Goal: Answer question/provide support

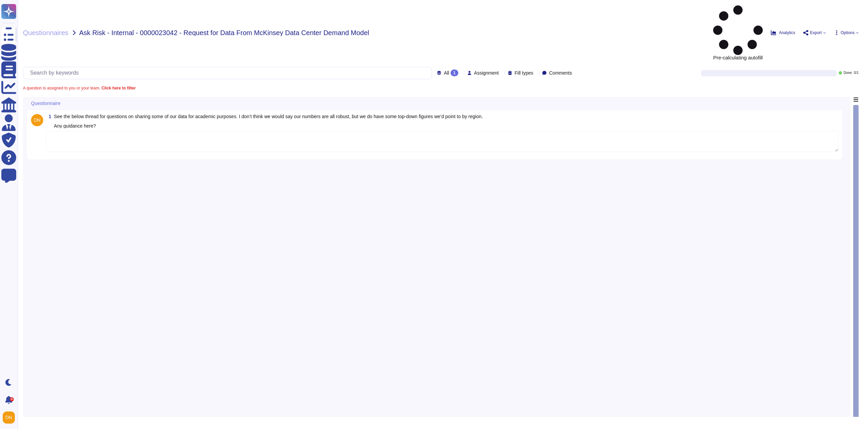
click at [106, 131] on textarea at bounding box center [442, 141] width 792 height 21
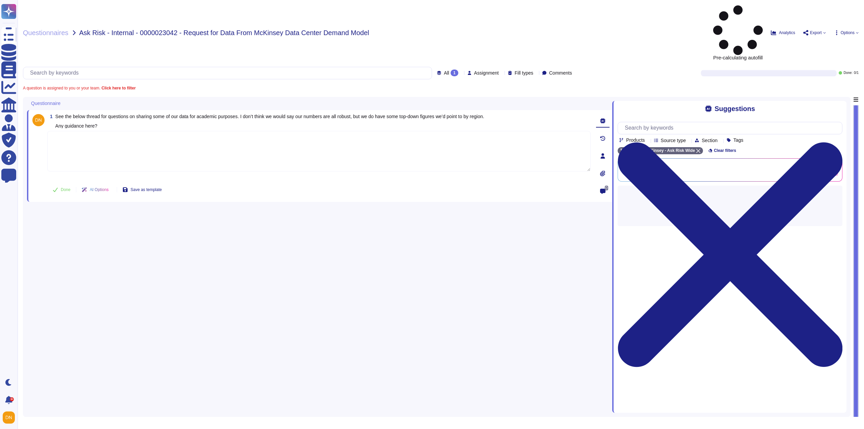
click at [112, 131] on textarea at bounding box center [318, 151] width 543 height 40
paste textarea "Thank you for your patience while we researched your inquiry, and my apologies …"
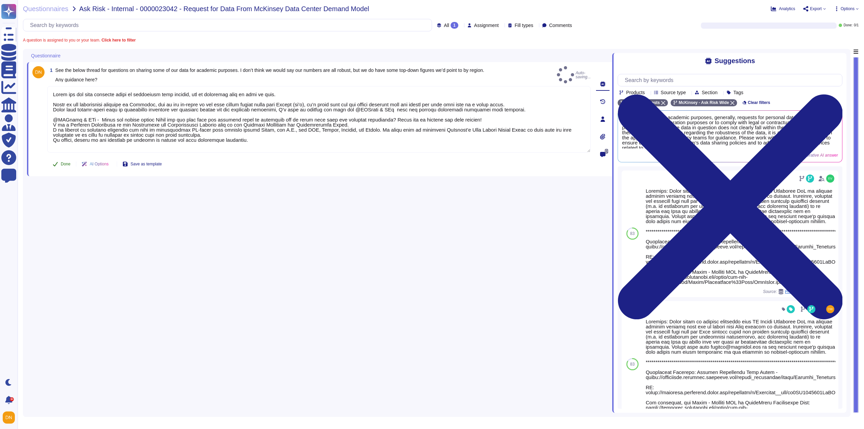
type textarea "Thank you for your patience while we researched your inquiry, and my apologies …"
click at [70, 162] on span "Done" at bounding box center [66, 164] width 10 height 4
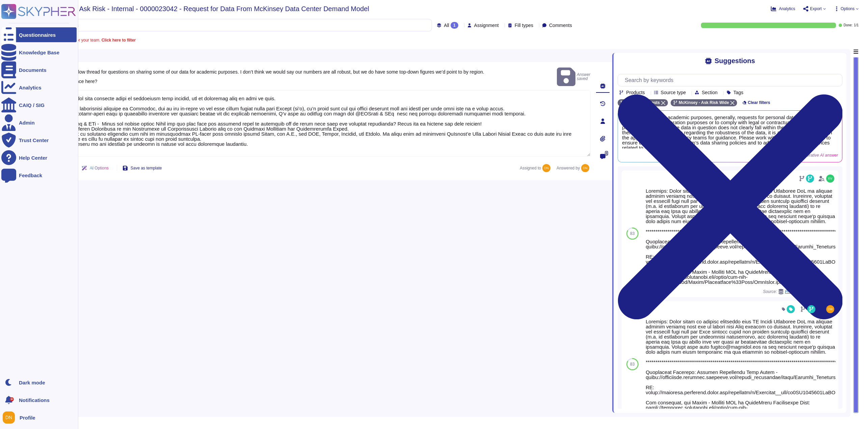
click at [16, 36] on div "Questionnaires" at bounding box center [38, 34] width 75 height 15
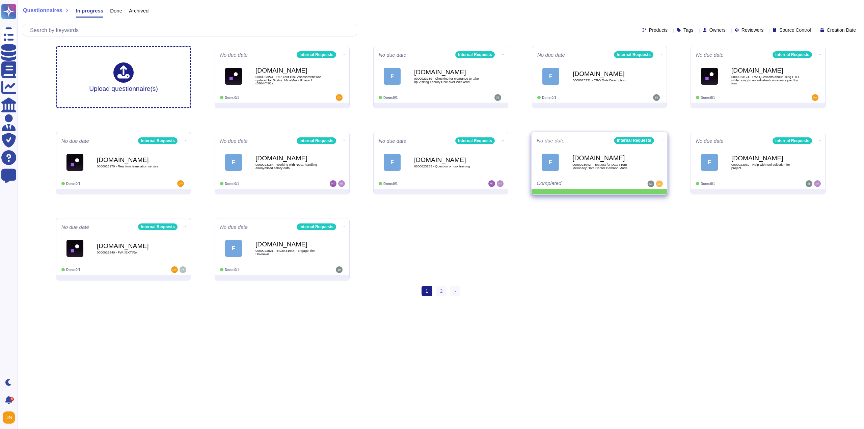
click at [661, 139] on icon at bounding box center [661, 140] width 1 height 2
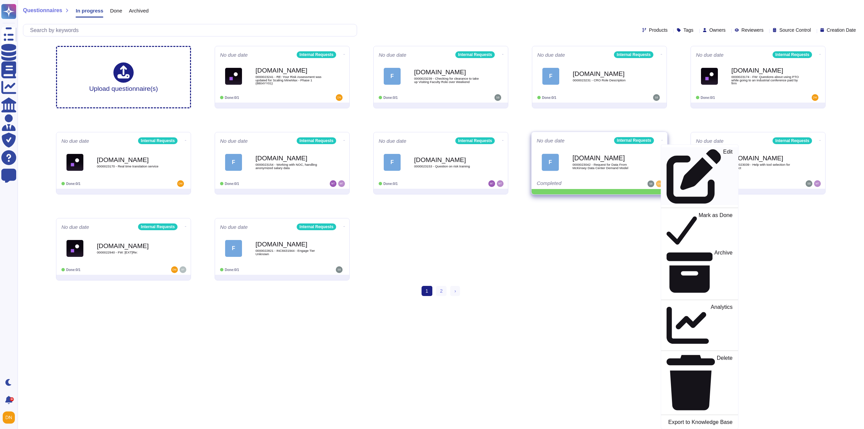
click at [666, 152] on icon at bounding box center [693, 176] width 54 height 54
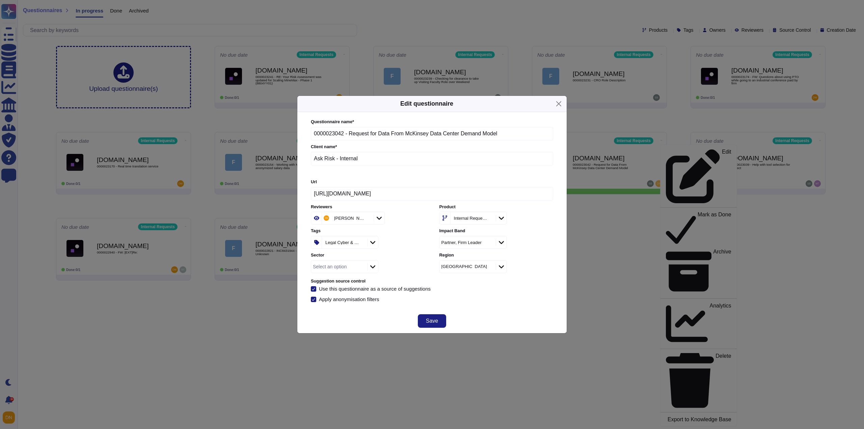
click at [345, 246] on div "Legal Cyber & Data" at bounding box center [344, 242] width 44 height 12
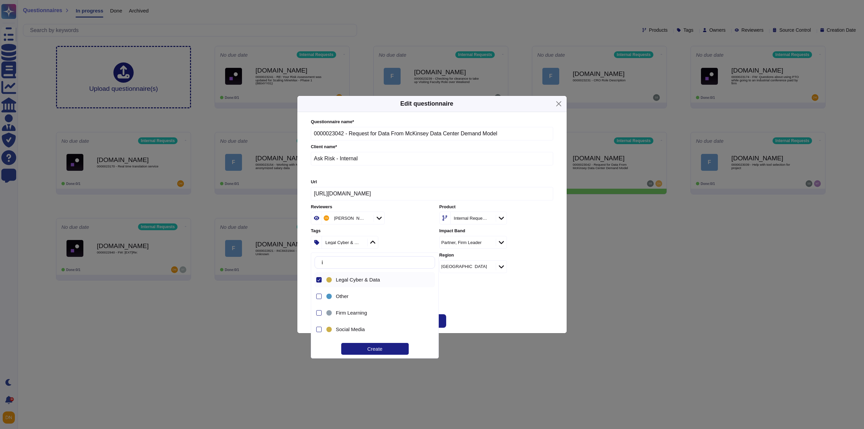
type input "ip"
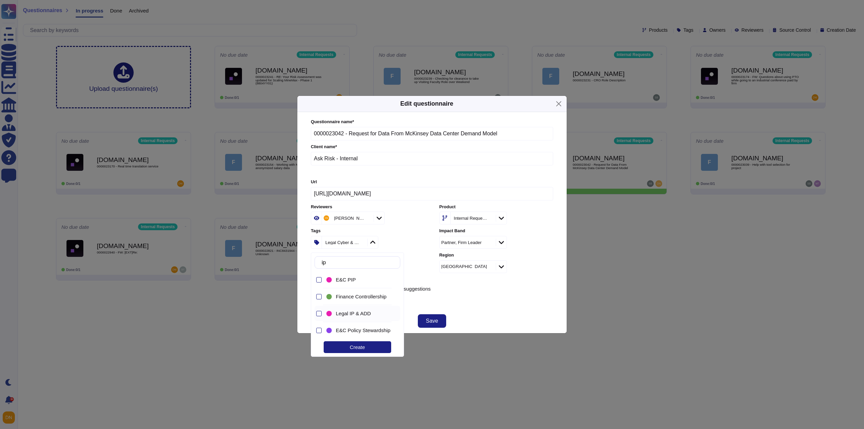
click at [358, 315] on span "Legal IP & ADD" at bounding box center [353, 313] width 35 height 6
click at [486, 308] on div "Questionnaire name * 0000023042 - Request for Data From McKinsey Data Center De…" at bounding box center [432, 210] width 256 height 197
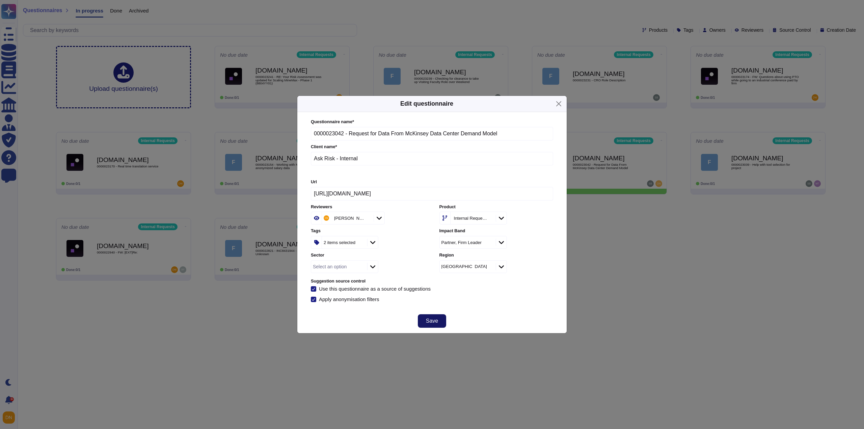
click at [434, 323] on span "Save" at bounding box center [432, 320] width 12 height 5
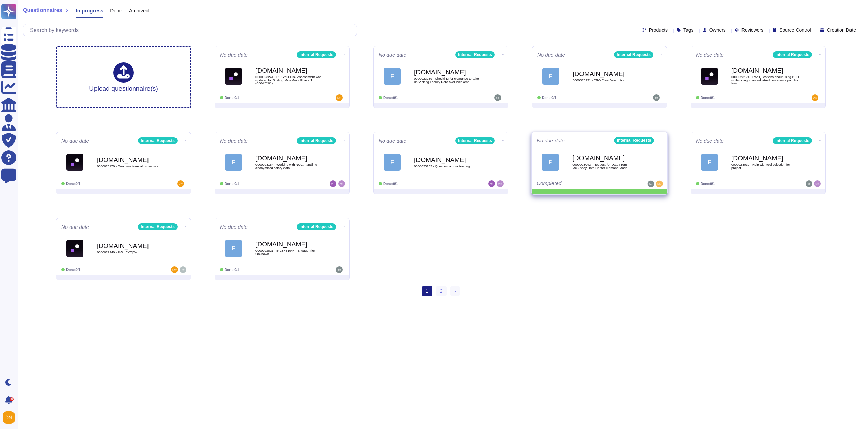
click at [661, 141] on icon at bounding box center [661, 140] width 1 height 2
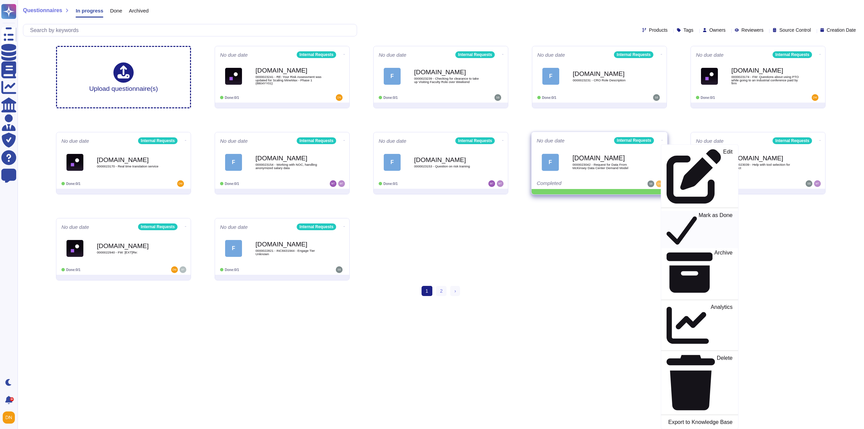
click at [698, 212] on p "Mark as Done" at bounding box center [715, 229] width 34 height 34
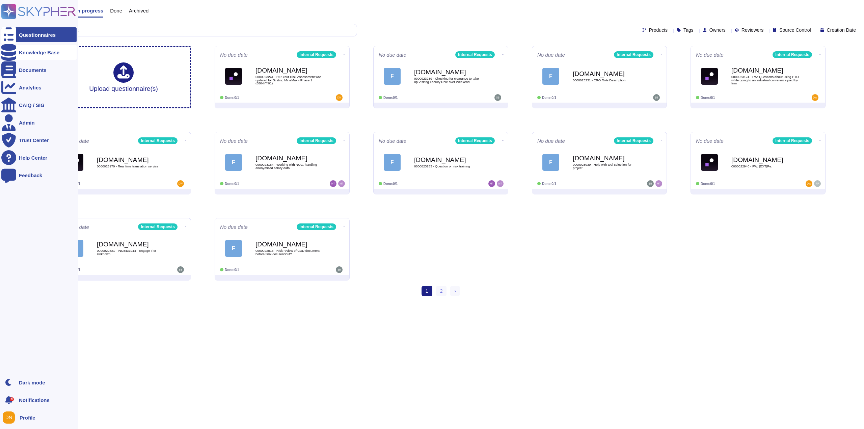
click at [10, 52] on icon at bounding box center [8, 52] width 15 height 17
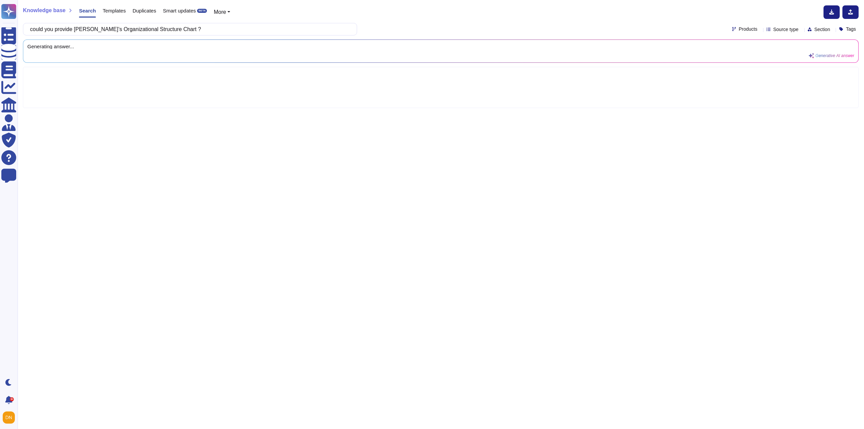
type input "could you provide McKinsey’s Organizational Structure Chart ?"
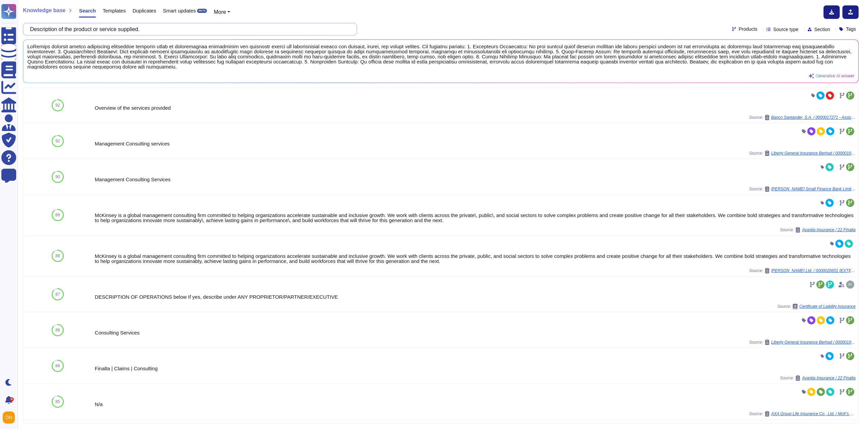
click at [99, 28] on input "Description of the product or service supplied." at bounding box center [188, 29] width 323 height 12
drag, startPoint x: 159, startPoint y: 31, endPoint x: 32, endPoint y: 23, distance: 127.1
click at [32, 23] on div "Description of the product or service supplied." at bounding box center [190, 29] width 334 height 12
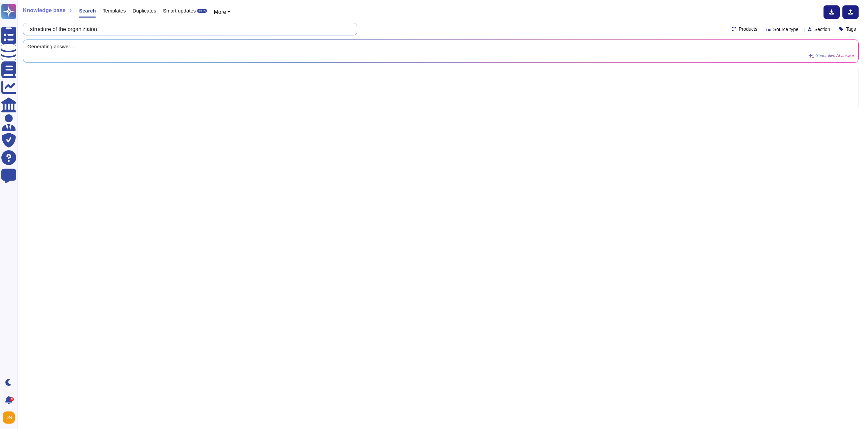
type input "structure of the organiztaion"
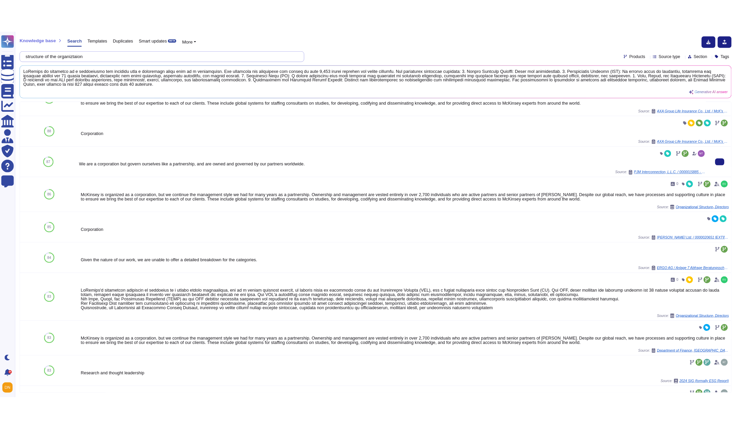
scroll to position [34, 0]
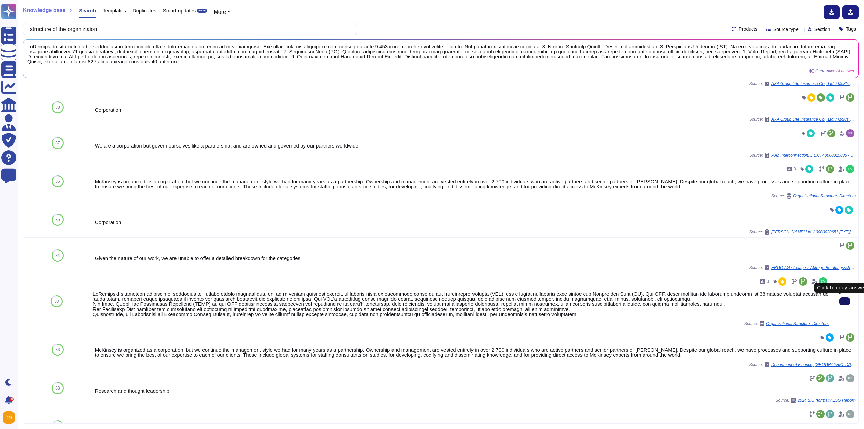
click at [839, 302] on button at bounding box center [844, 301] width 11 height 8
click at [808, 323] on span "Organizational Structure- Directors" at bounding box center [797, 323] width 62 height 4
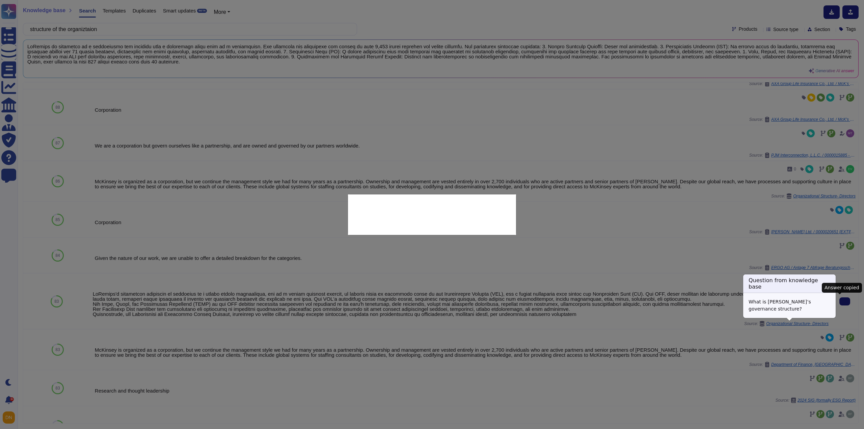
type textarea "What is McKinsey’s governance structure?"
type textarea "McKinsey's governance structure is organized as a single global partnership, le…"
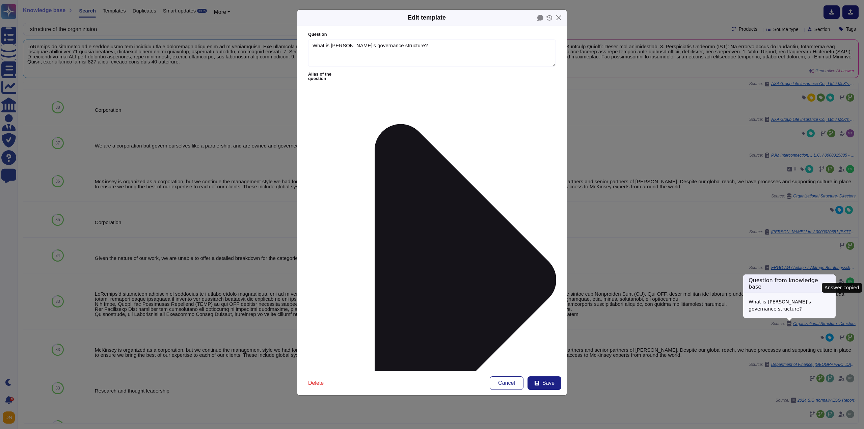
type textarea "What is McKinsey’s governance structure?"
type textarea "McKinsey's governance structure is organized as a single global partnership, le…"
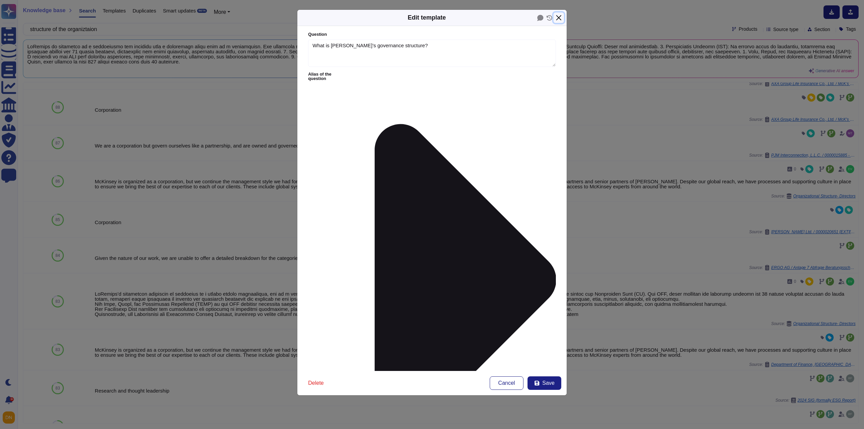
click at [560, 19] on button "Close" at bounding box center [558, 17] width 10 height 10
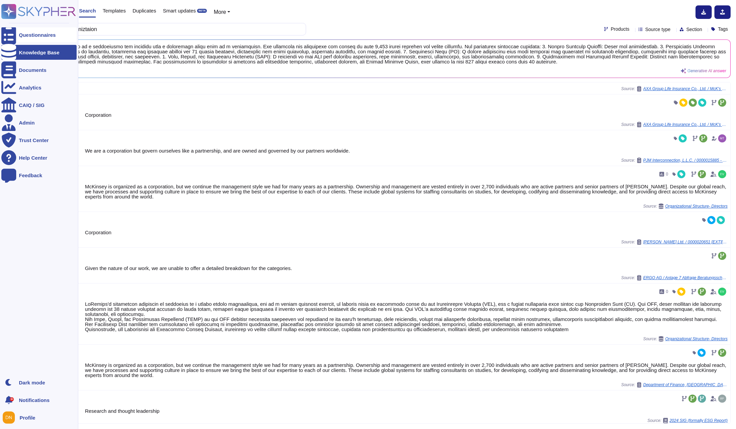
click at [5, 38] on div at bounding box center [8, 34] width 15 height 15
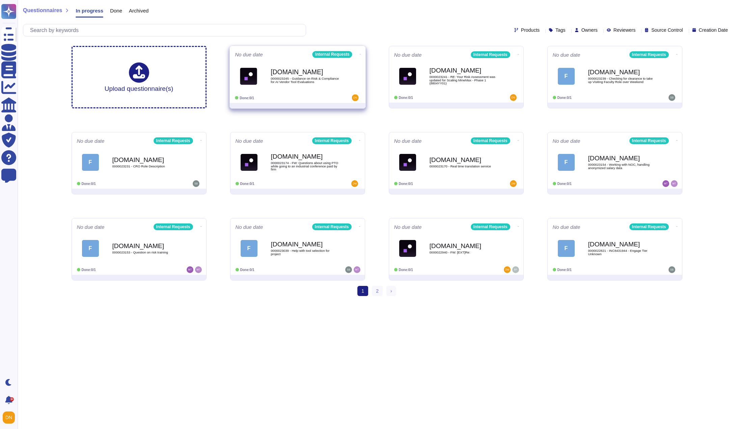
click at [359, 53] on icon at bounding box center [359, 54] width 1 height 2
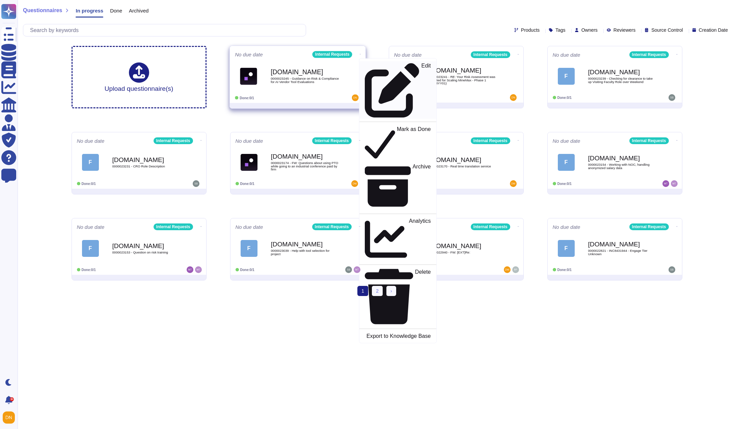
click at [421, 63] on p "Edit" at bounding box center [425, 90] width 9 height 55
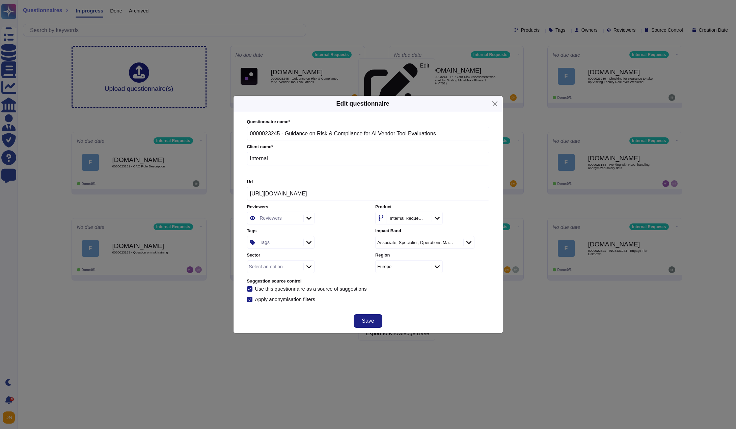
click at [269, 215] on div "Reviewers" at bounding box center [280, 218] width 44 height 12
type input "s"
click at [289, 252] on div "Bhargav S" at bounding box center [295, 255] width 68 height 15
click at [379, 321] on button "Save" at bounding box center [368, 320] width 28 height 13
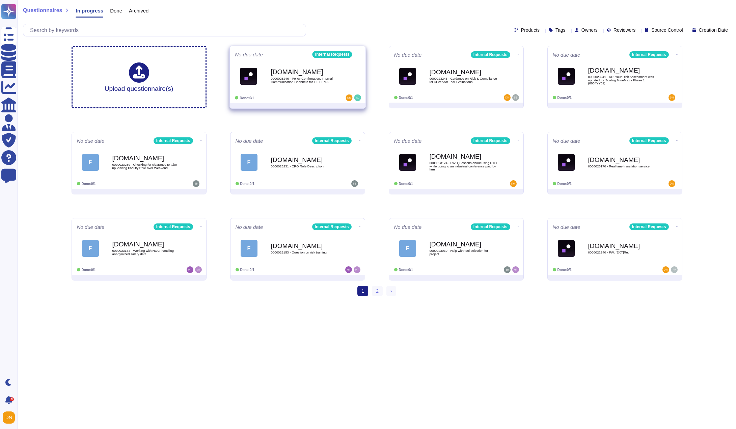
click at [271, 73] on b "[DOMAIN_NAME]" at bounding box center [305, 72] width 68 height 6
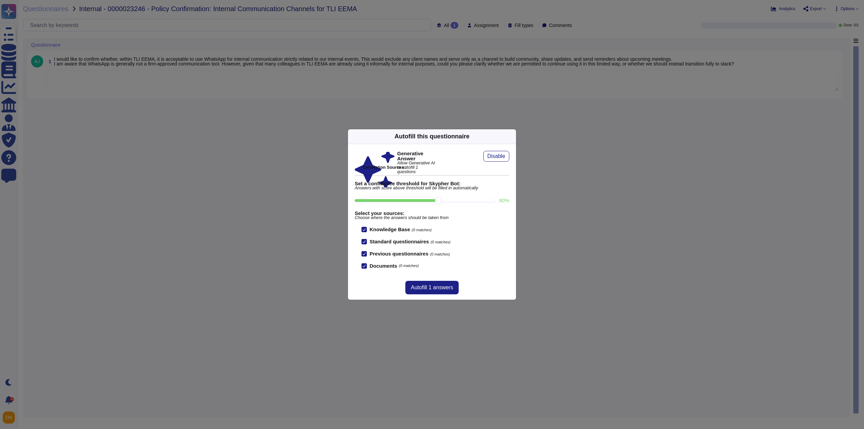
click at [512, 136] on icon at bounding box center [512, 136] width 0 height 0
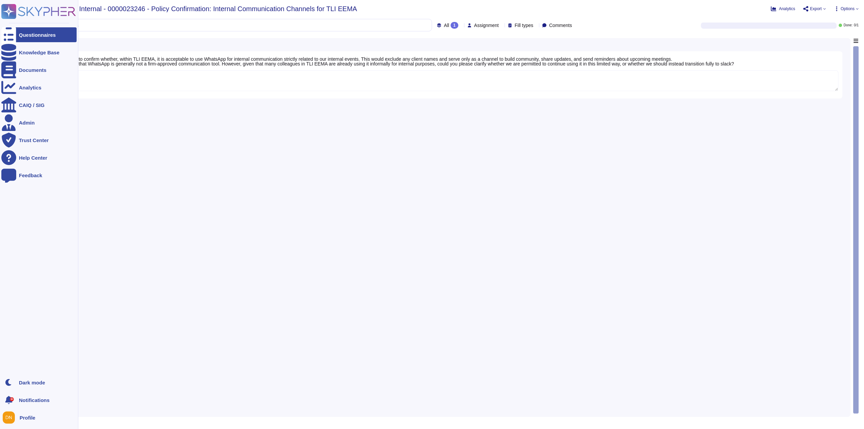
click at [14, 38] on div at bounding box center [8, 34] width 15 height 15
